Goal: Information Seeking & Learning: Learn about a topic

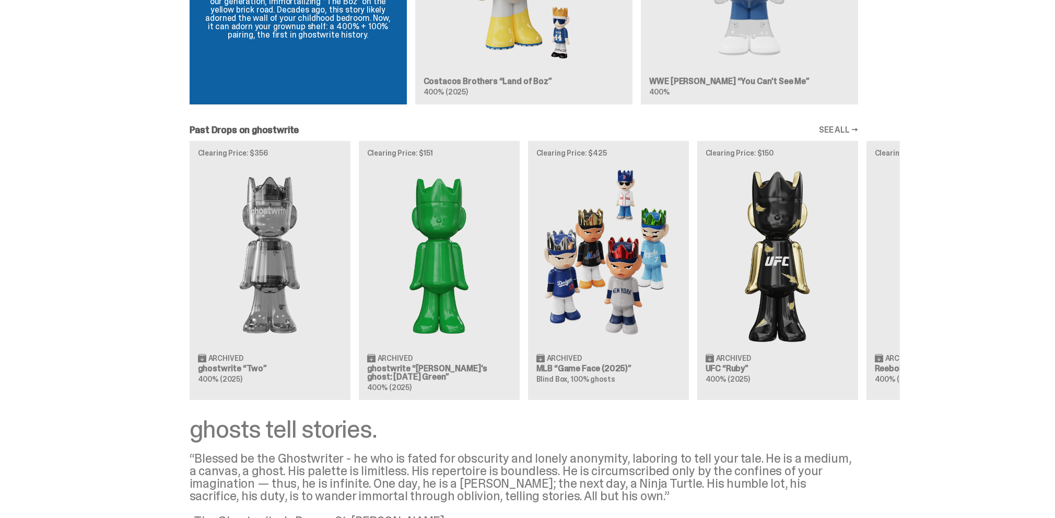
scroll to position [1219, 0]
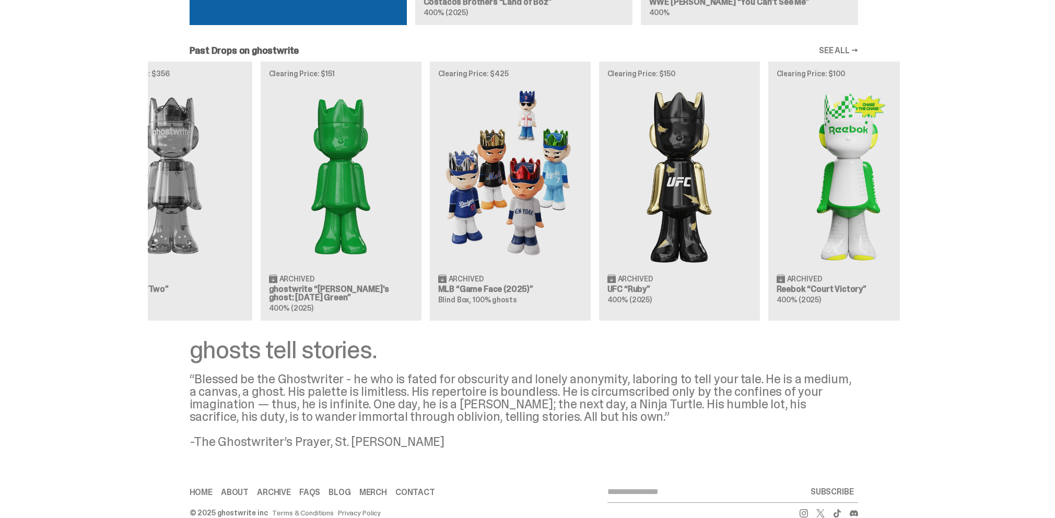
click at [353, 230] on div "Clearing Price: $356 Archived ghostwrite “Two” 400% (2025) Clearing Price: $151…" at bounding box center [524, 191] width 752 height 259
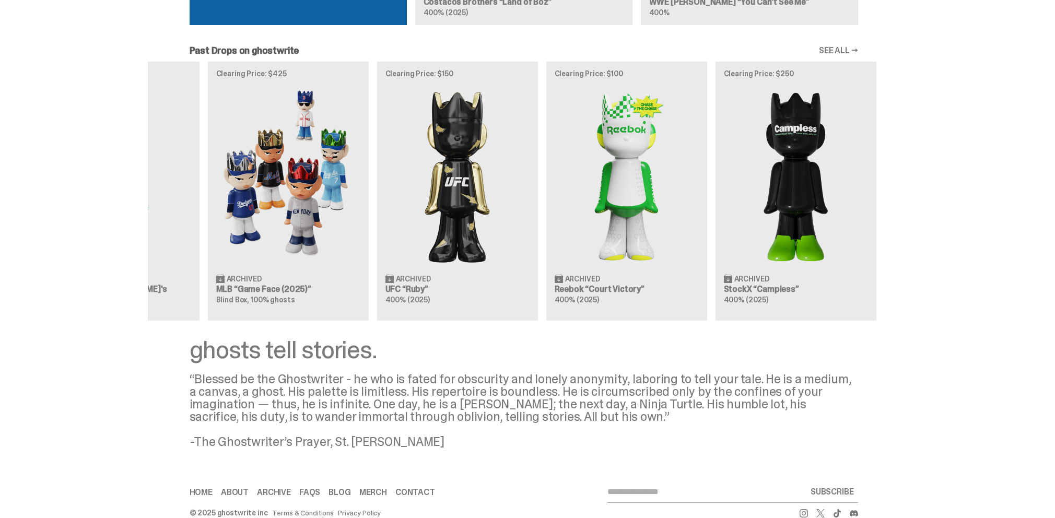
scroll to position [0, 338]
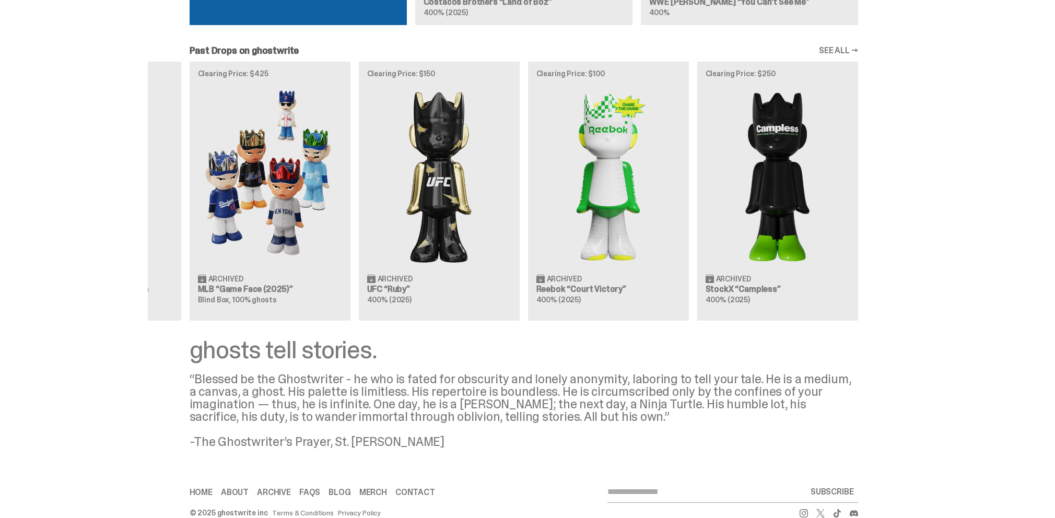
click at [431, 232] on div "Clearing Price: $356 Archived ghostwrite “Two” 400% (2025) Clearing Price: $151…" at bounding box center [524, 191] width 752 height 259
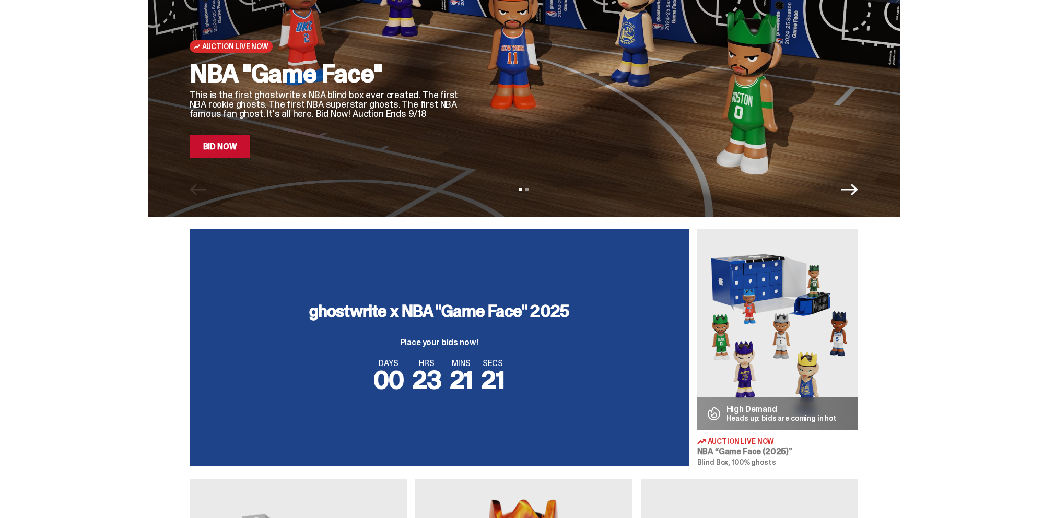
scroll to position [0, 0]
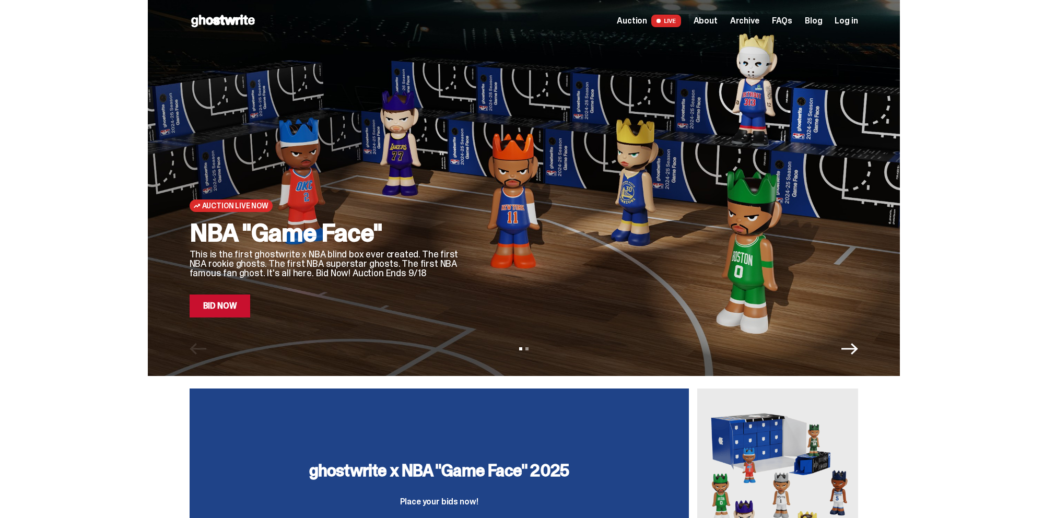
click at [751, 24] on span "Archive" at bounding box center [744, 21] width 29 height 8
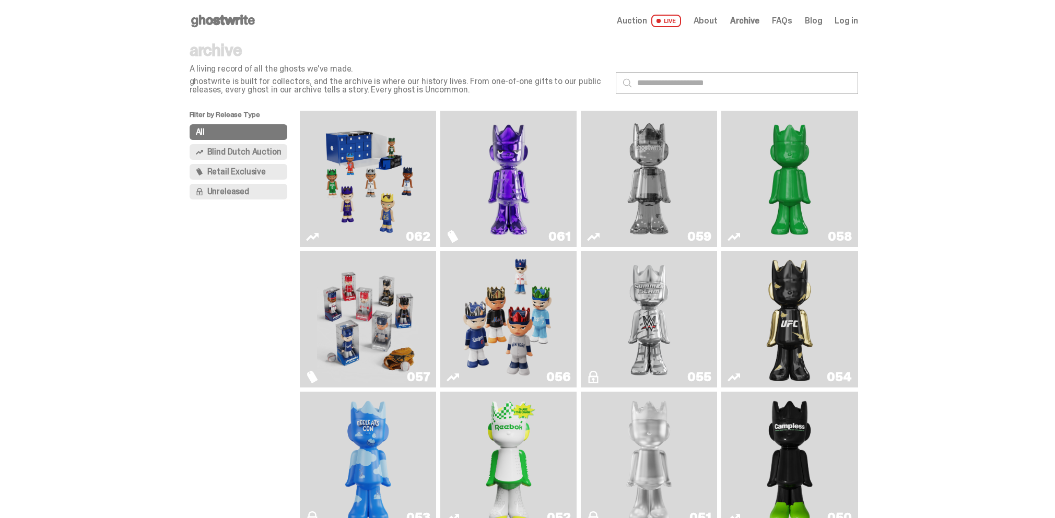
click at [348, 167] on img "Game Face (2025)" at bounding box center [368, 179] width 102 height 128
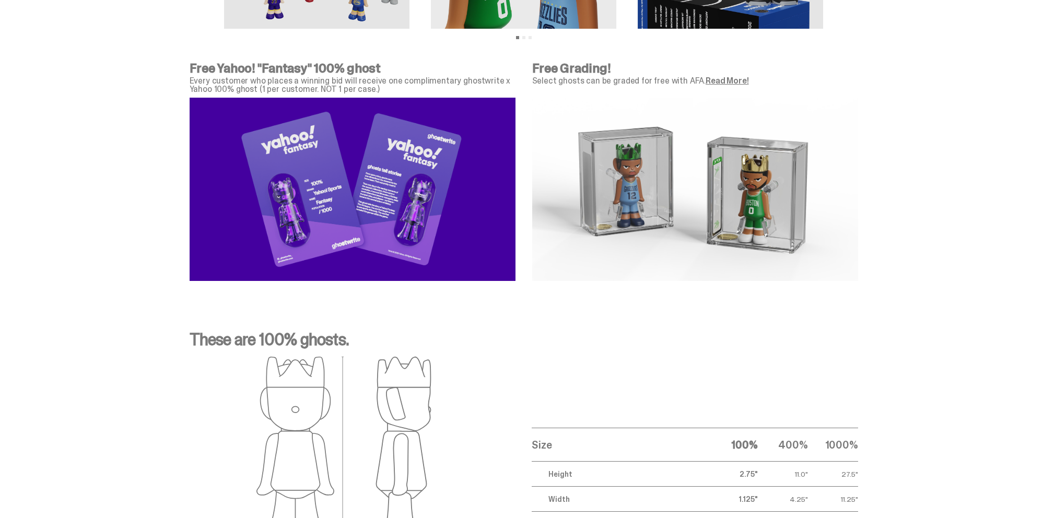
scroll to position [3388, 0]
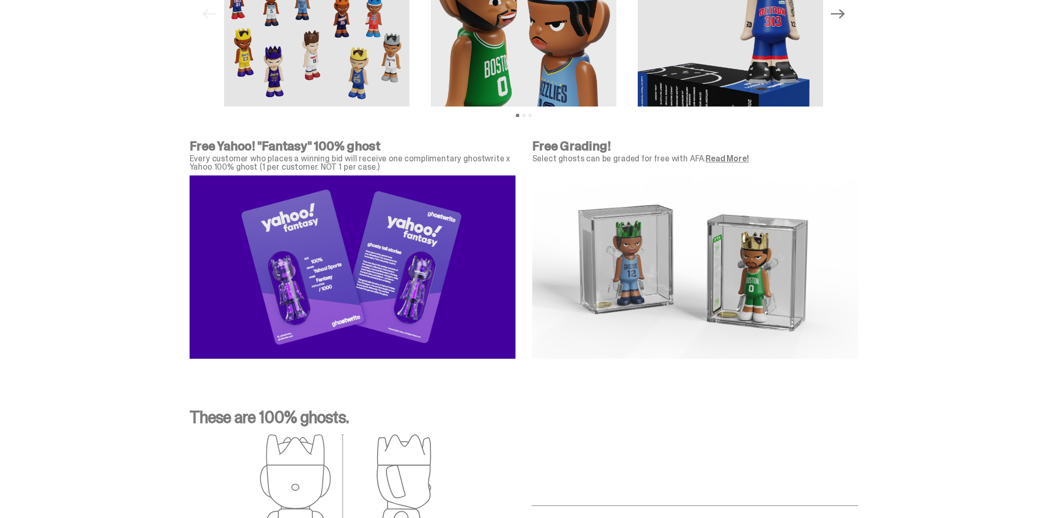
click at [732, 159] on link "Read More!" at bounding box center [727, 158] width 43 height 11
